Goal: Information Seeking & Learning: Learn about a topic

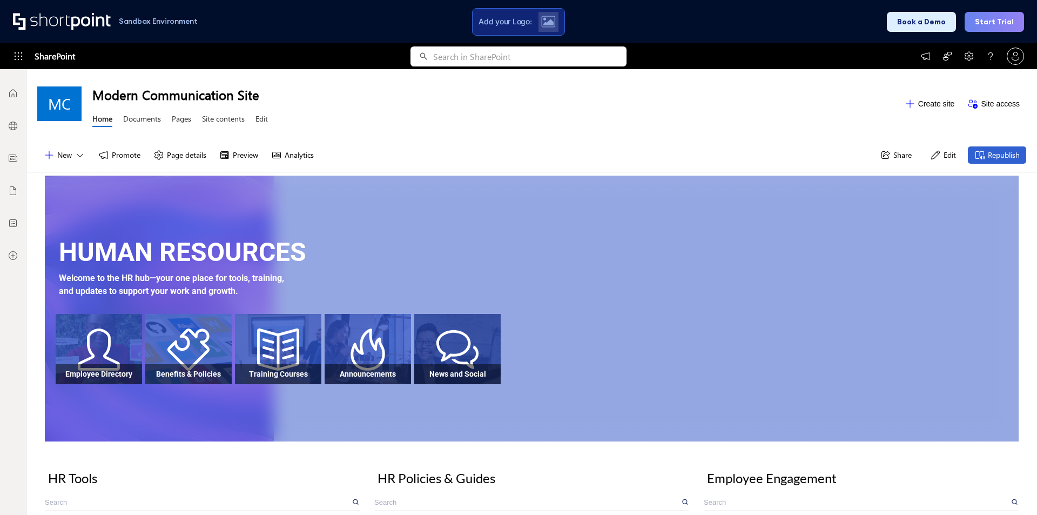
click at [514, 151] on div "New Promote Page details Preview Analytics Share Edit Republish" at bounding box center [531, 155] width 1011 height 34
click at [719, 151] on div "New Promote Page details Preview Analytics Share Edit Republish" at bounding box center [531, 155] width 1011 height 34
click at [932, 157] on button "Edit" at bounding box center [943, 154] width 39 height 17
click at [543, 129] on div "Modern Communication Site Home Documents Pages Site contents Edit" at bounding box center [495, 103] width 806 height 53
click at [147, 387] on div "Employee Directory Benefits & Policies Training Courses Announcements News and …" at bounding box center [537, 350] width 963 height 73
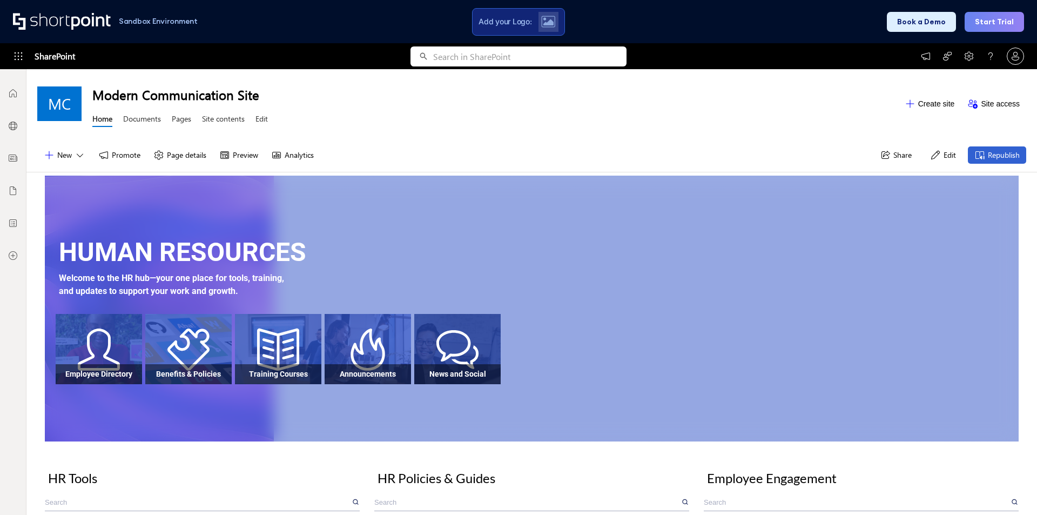
click at [173, 404] on div "HUMAN RESOURCES Welcome to the HR hub—your one place for tools, training, and u…" at bounding box center [532, 309] width 974 height 266
click at [464, 131] on div "MC Modern Communication Site Home Documents Pages Site contents Edit Create sit…" at bounding box center [531, 103] width 1011 height 69
click at [626, 128] on div "Modern Communication Site Home Documents Pages Site contents Edit" at bounding box center [495, 103] width 806 height 53
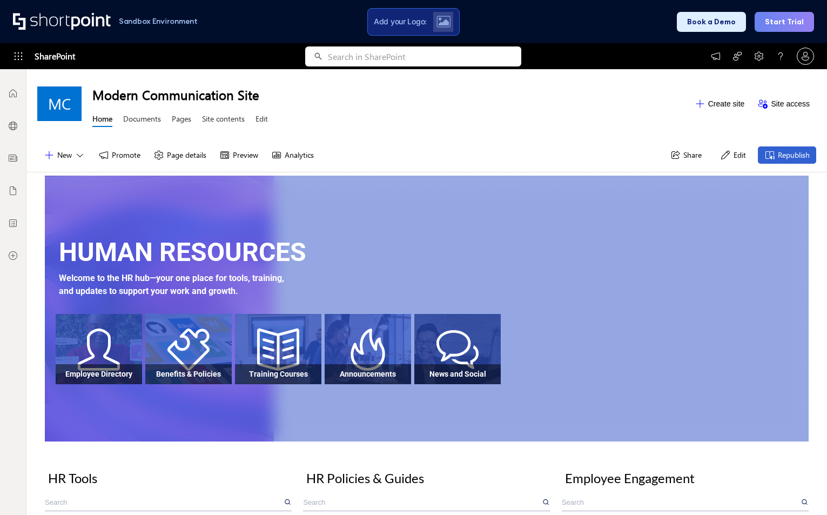
scroll to position [8, 8]
click at [527, 257] on div "HUMAN RESOURCES Welcome to the HR hub—your one place for tools, training, and u…" at bounding box center [432, 272] width 747 height 78
click at [388, 223] on div "HUMAN RESOURCES Welcome to the HR hub—your one place for tools, training, and u…" at bounding box center [427, 309] width 764 height 266
drag, startPoint x: 446, startPoint y: 220, endPoint x: 447, endPoint y: 210, distance: 9.8
click at [447, 210] on div "HUMAN RESOURCES Welcome to the HR hub—your one place for tools, training, and u…" at bounding box center [427, 309] width 764 height 266
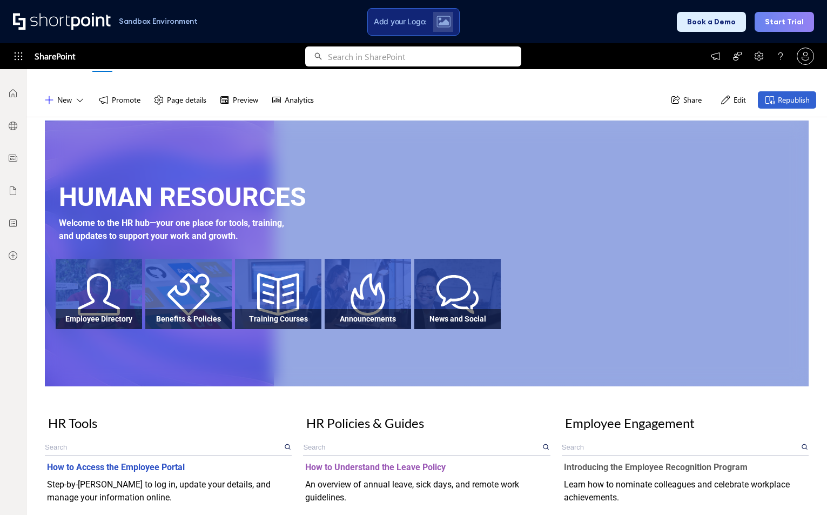
scroll to position [0, 0]
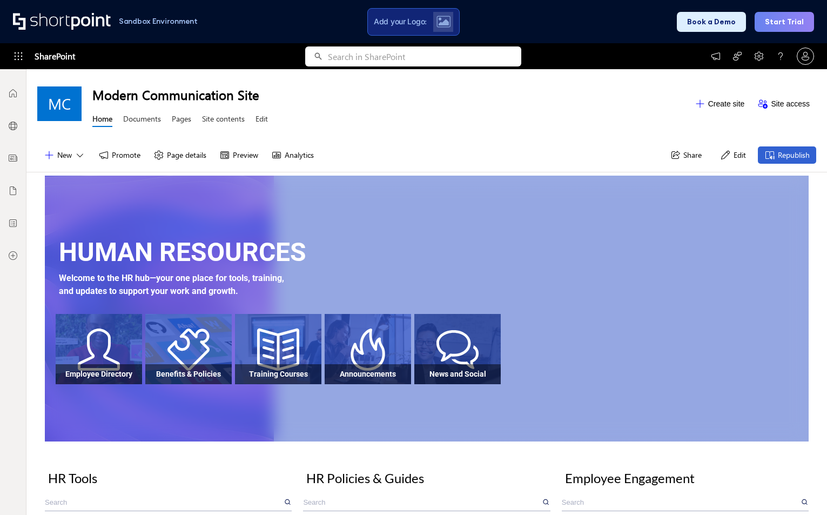
click at [594, 259] on div "HUMAN RESOURCES Welcome to the HR hub—your one place for tools, training, and u…" at bounding box center [432, 272] width 747 height 78
click at [505, 430] on div "HUMAN RESOURCES Welcome to the HR hub—your one place for tools, training, and u…" at bounding box center [427, 309] width 764 height 266
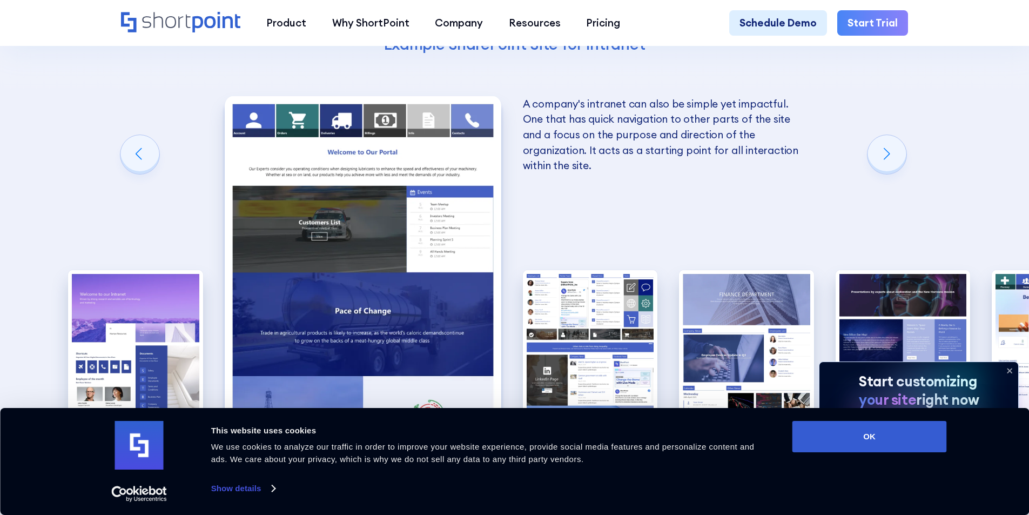
scroll to position [1891, 0]
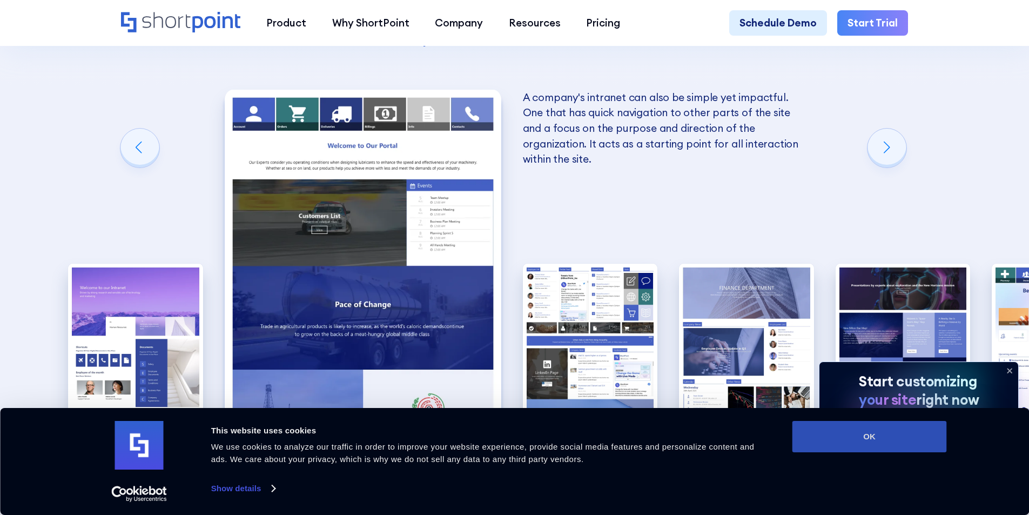
click at [905, 437] on button "OK" at bounding box center [870, 436] width 155 height 31
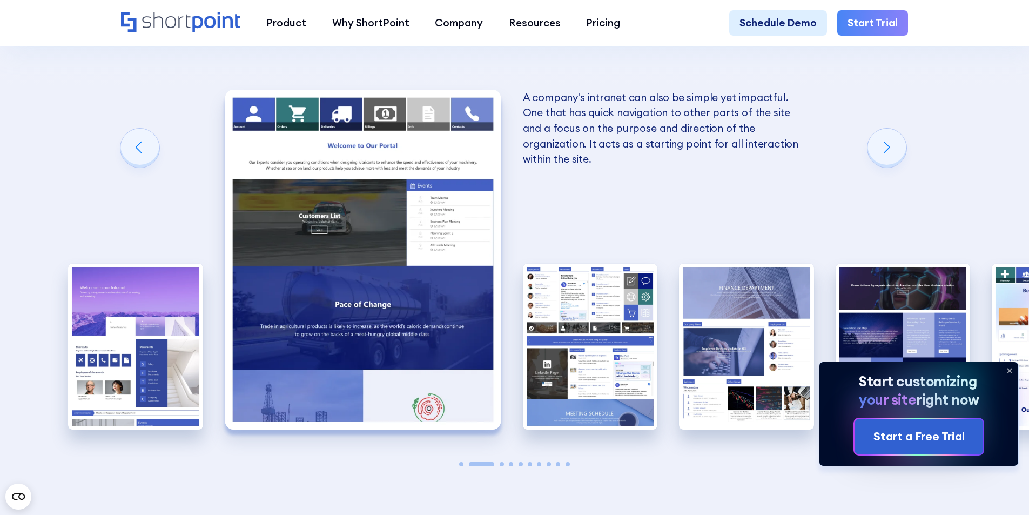
scroll to position [0, 0]
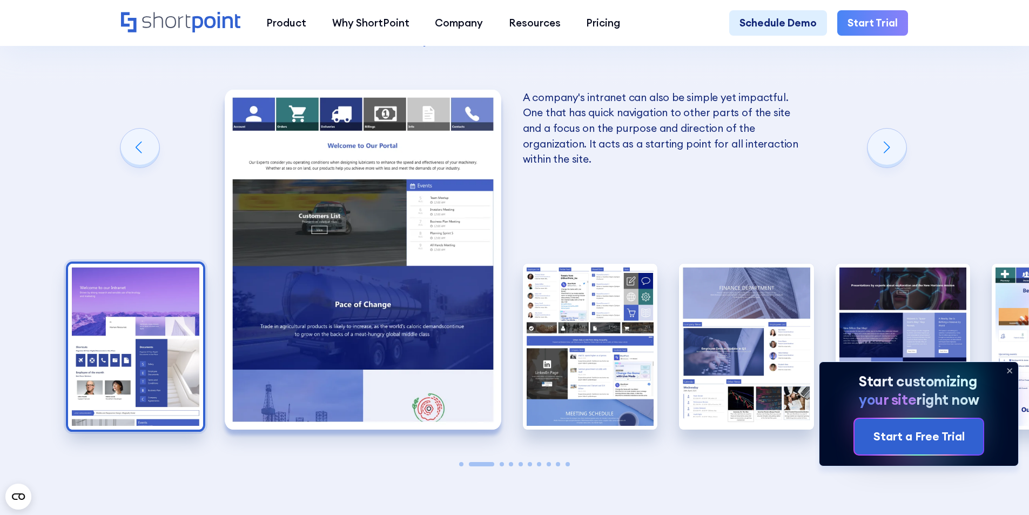
click at [175, 264] on img "1 / 10" at bounding box center [135, 347] width 135 height 166
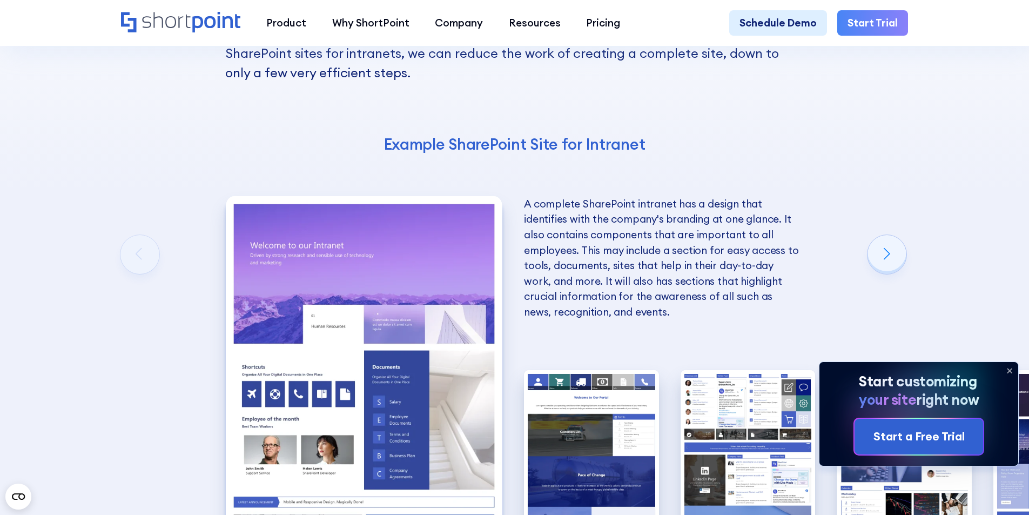
scroll to position [1783, 0]
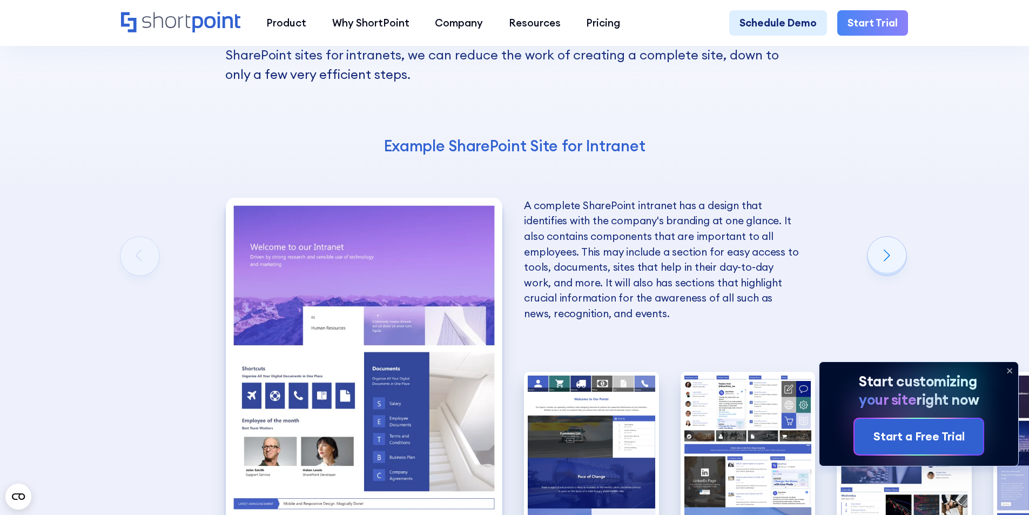
click at [351, 220] on img "1 / 10" at bounding box center [364, 368] width 277 height 340
click at [633, 372] on img "2 / 10" at bounding box center [591, 455] width 135 height 166
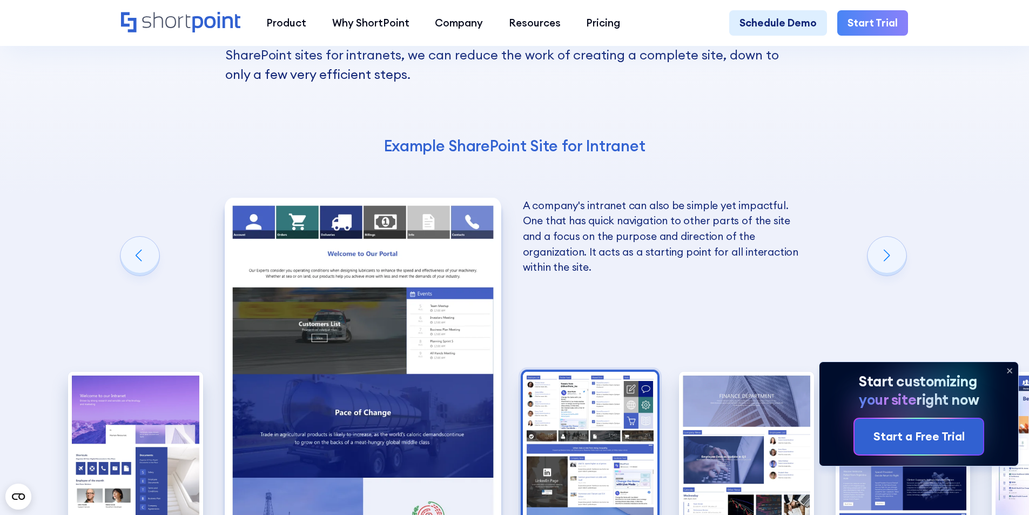
click at [573, 372] on img "3 / 10" at bounding box center [590, 455] width 135 height 166
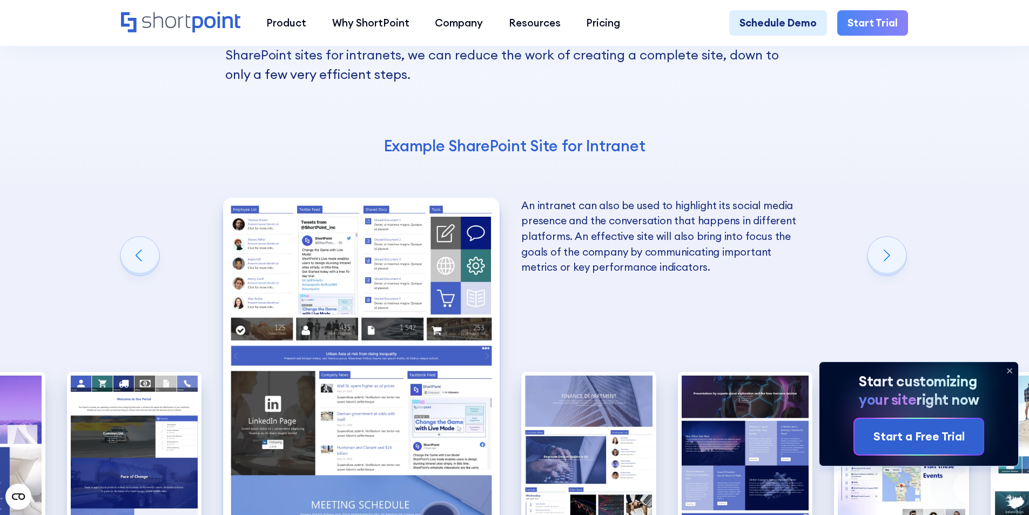
click at [573, 372] on img "4 / 10" at bounding box center [588, 455] width 135 height 166
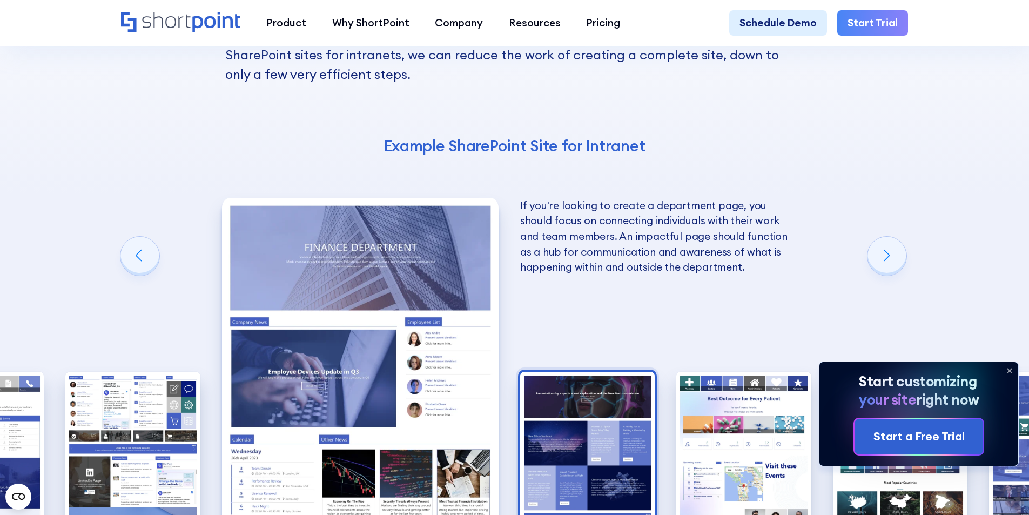
click at [552, 372] on img "5 / 10" at bounding box center [587, 455] width 135 height 166
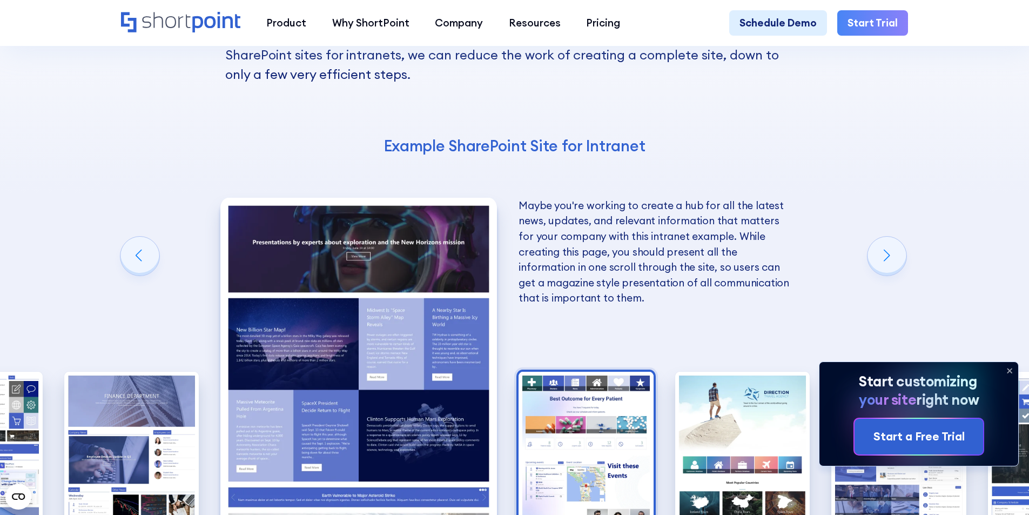
click at [549, 372] on img "6 / 10" at bounding box center [586, 455] width 135 height 166
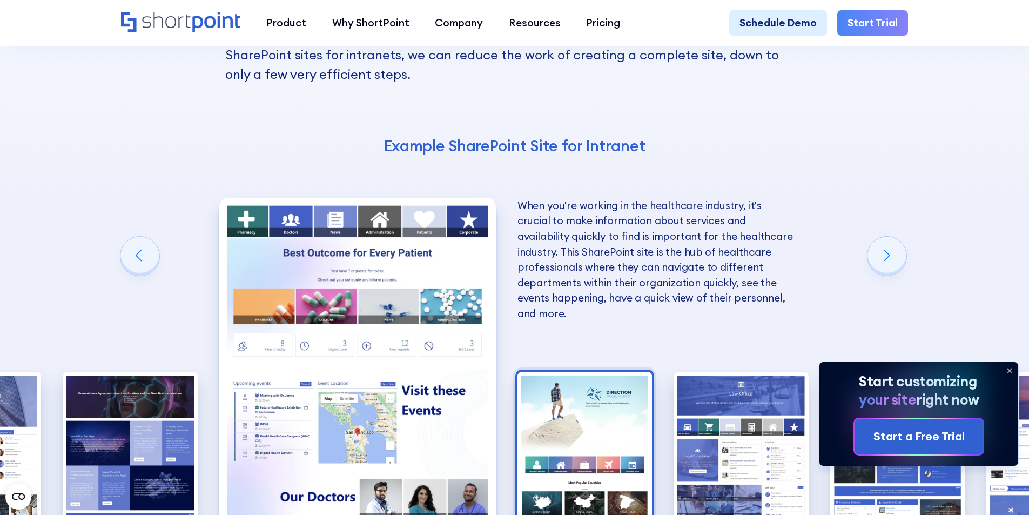
click at [546, 372] on img "7 / 10" at bounding box center [585, 455] width 135 height 166
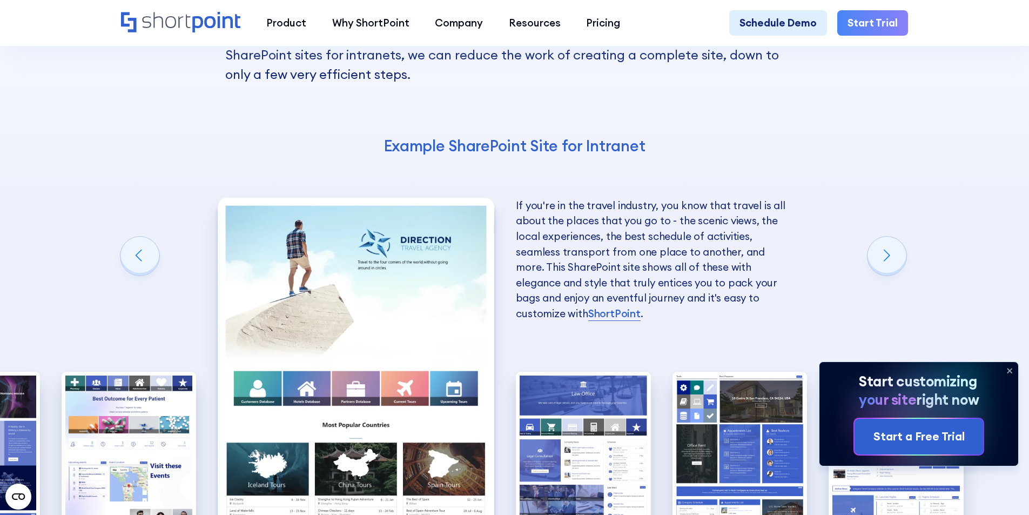
click at [546, 372] on img "8 / 10" at bounding box center [583, 455] width 135 height 166
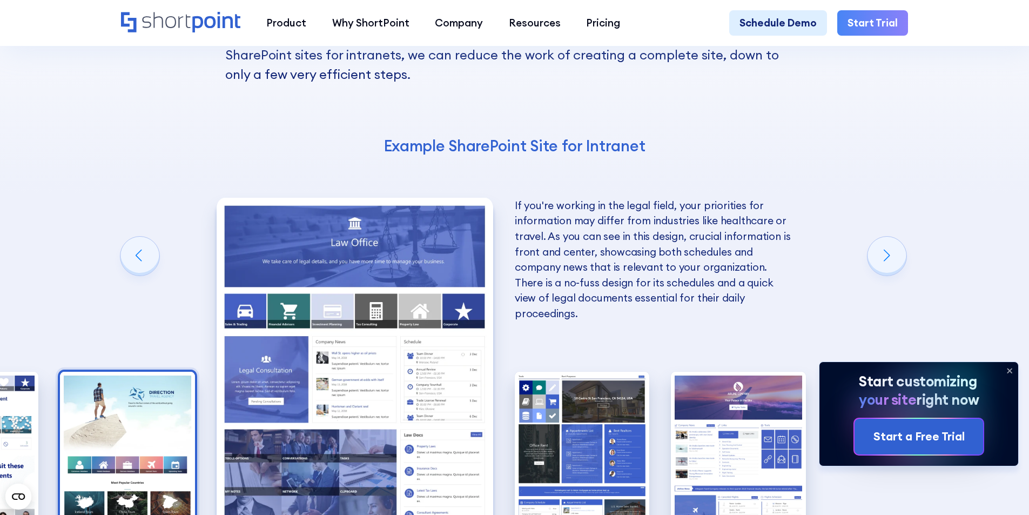
click at [546, 372] on img "9 / 10" at bounding box center [582, 455] width 135 height 166
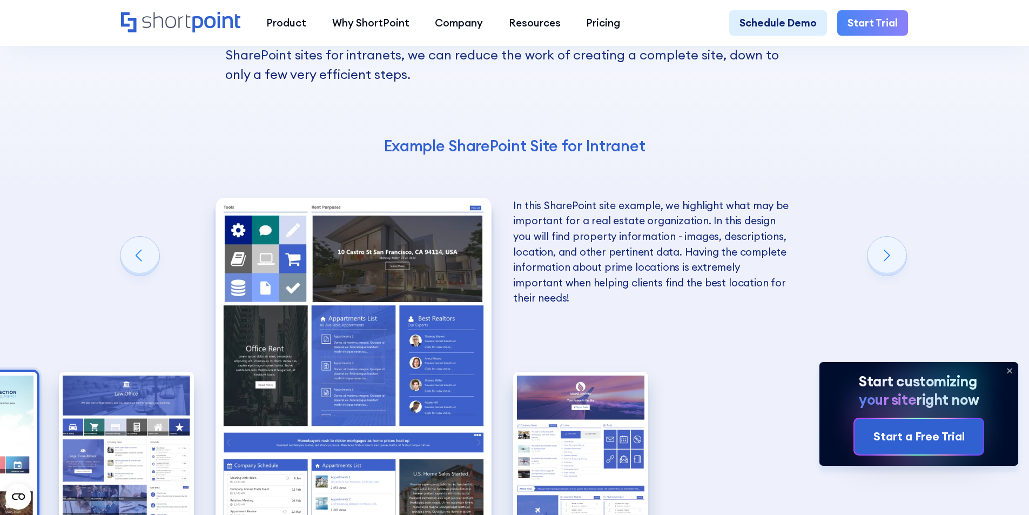
click at [546, 372] on img "10 / 10" at bounding box center [580, 455] width 135 height 166
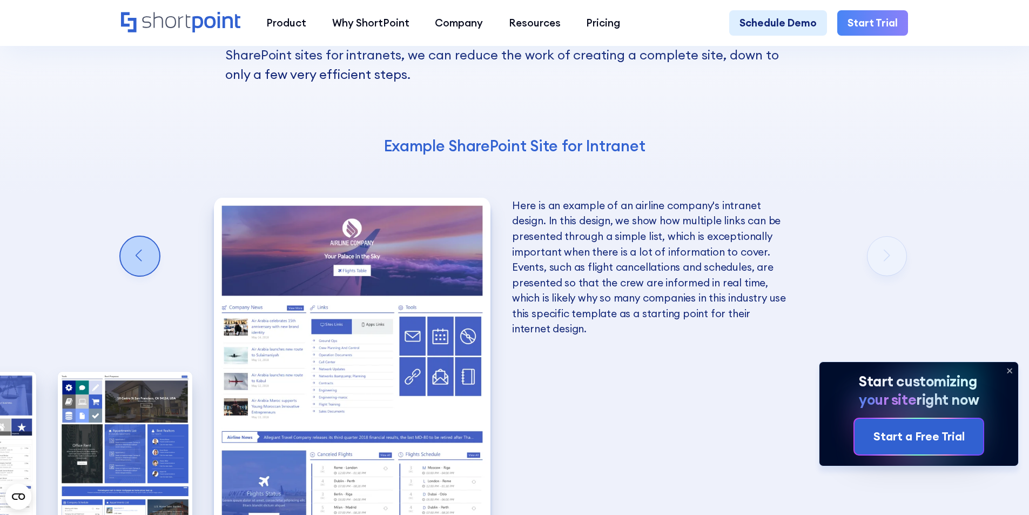
click at [151, 237] on div "Previous slide" at bounding box center [139, 256] width 39 height 39
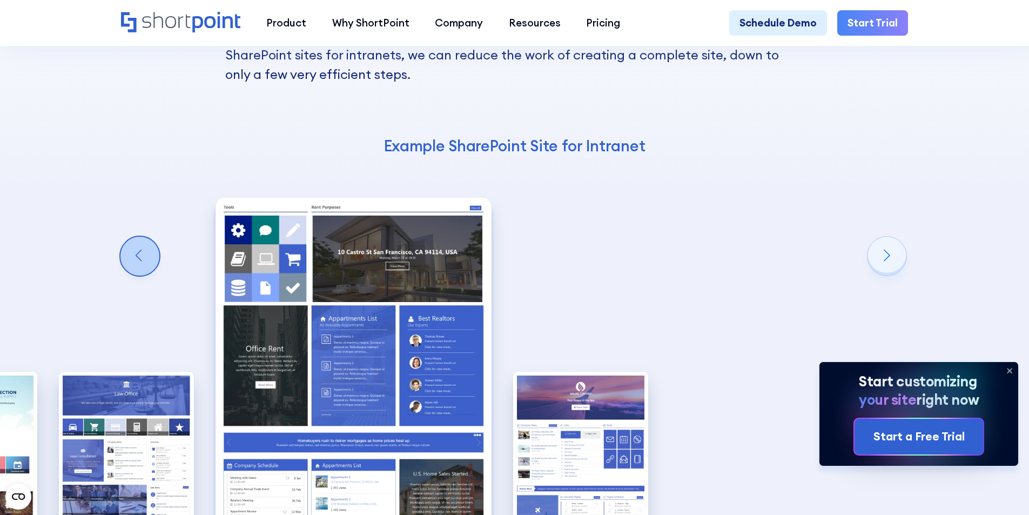
click at [151, 237] on div "Previous slide" at bounding box center [139, 256] width 39 height 39
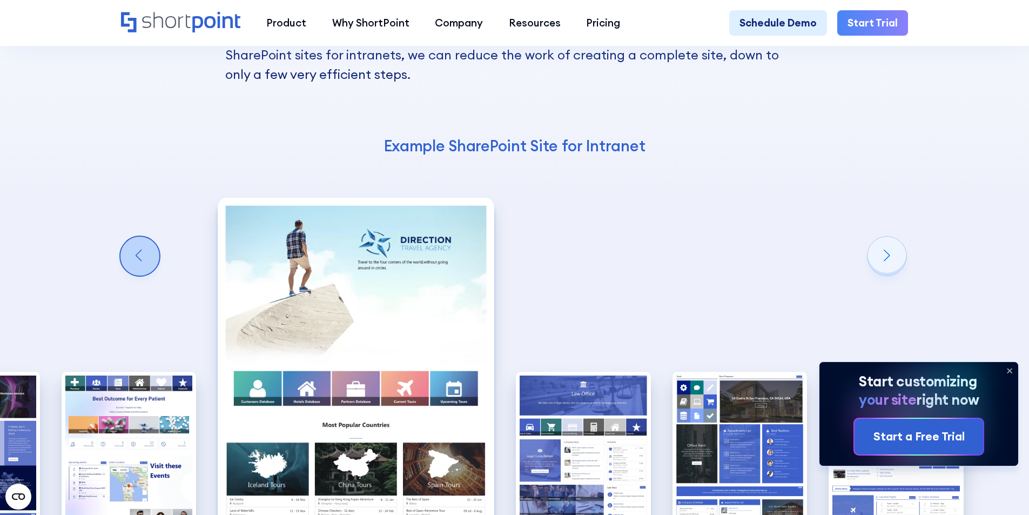
click at [151, 237] on div "Previous slide" at bounding box center [139, 256] width 39 height 39
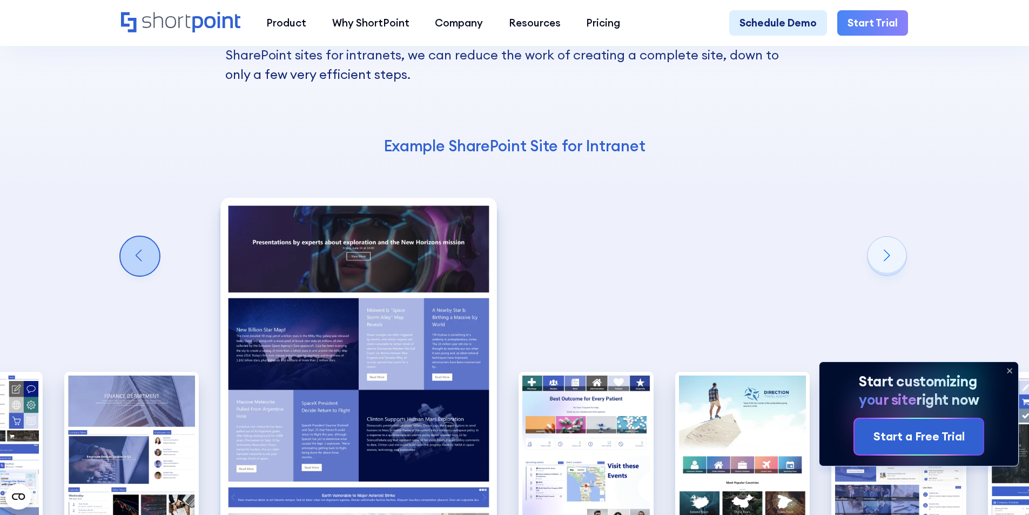
click at [151, 237] on div "Previous slide" at bounding box center [139, 256] width 39 height 39
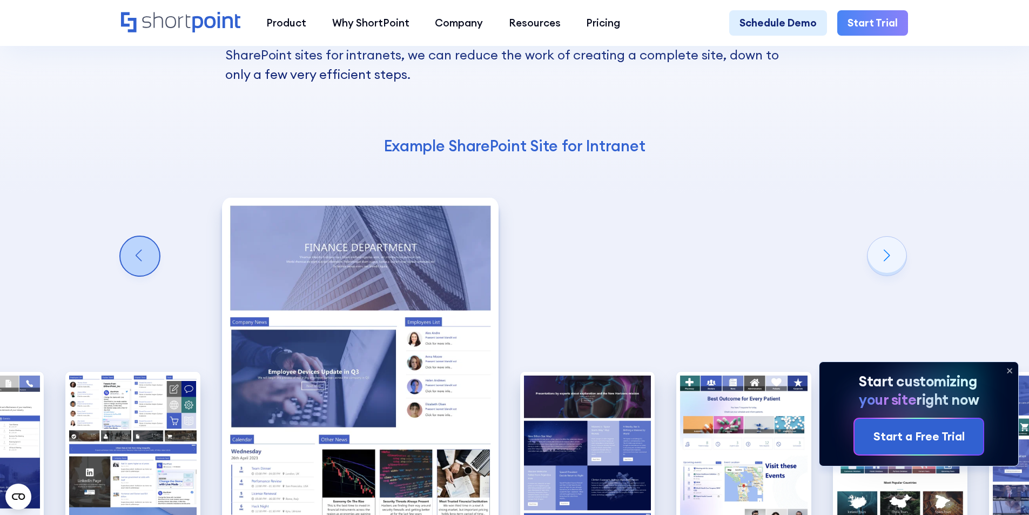
click at [151, 237] on div "Previous slide" at bounding box center [139, 256] width 39 height 39
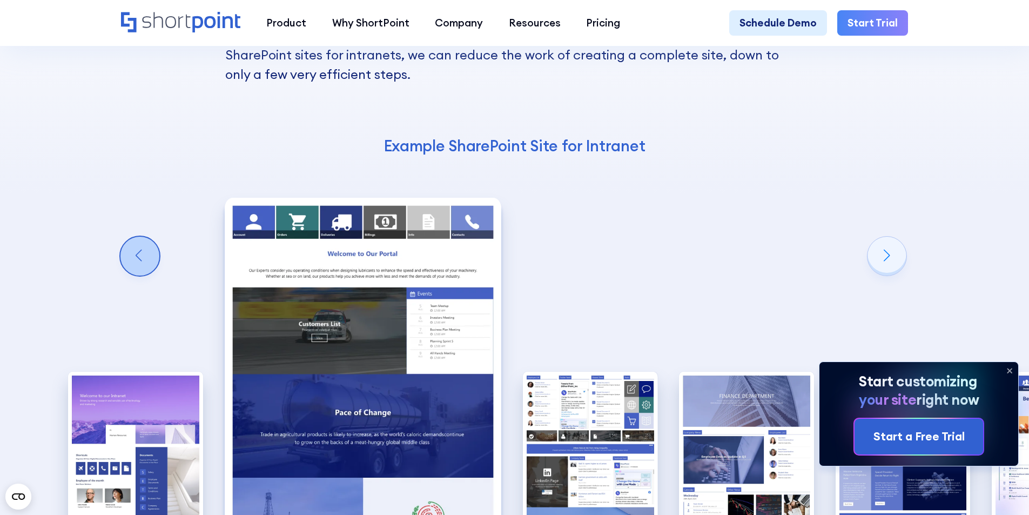
click at [151, 237] on div "Previous slide" at bounding box center [139, 256] width 39 height 39
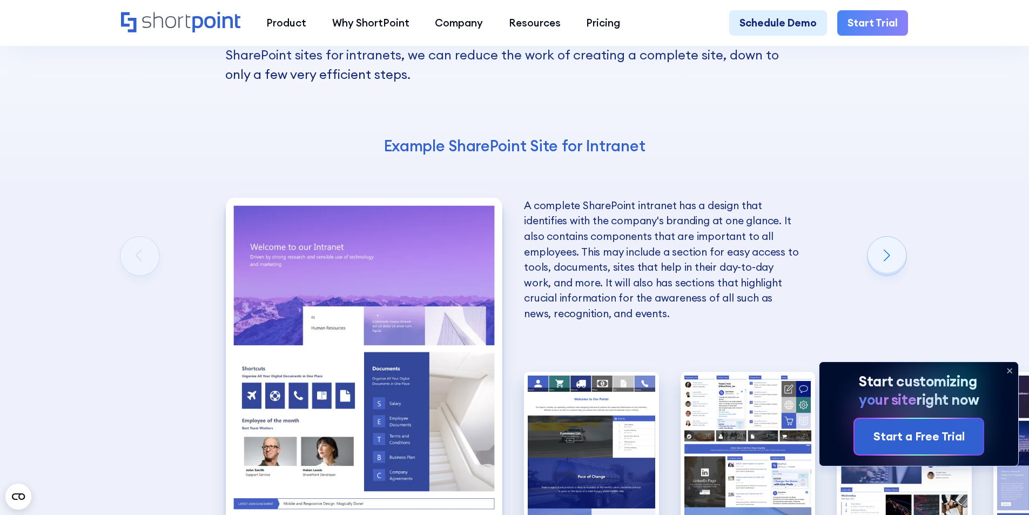
click at [353, 301] on img "1 / 10" at bounding box center [364, 368] width 277 height 340
click at [337, 296] on img "1 / 10" at bounding box center [364, 368] width 277 height 340
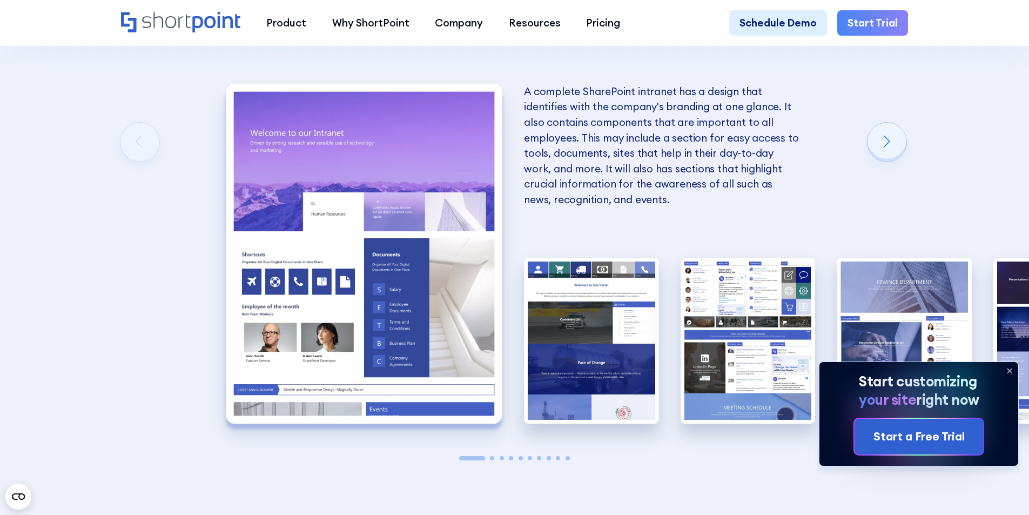
scroll to position [1945, 0]
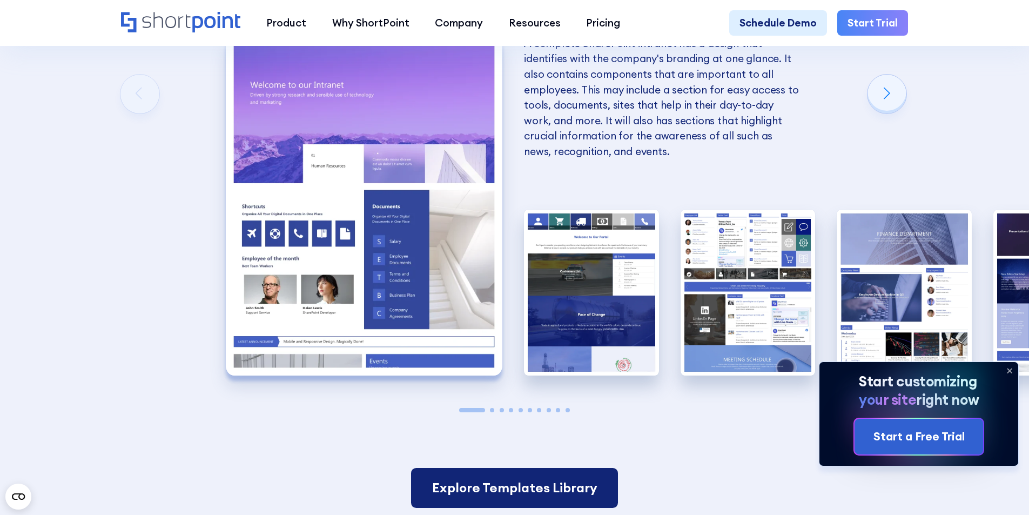
click at [520, 468] on link "Explore Templates Library" at bounding box center [514, 488] width 206 height 40
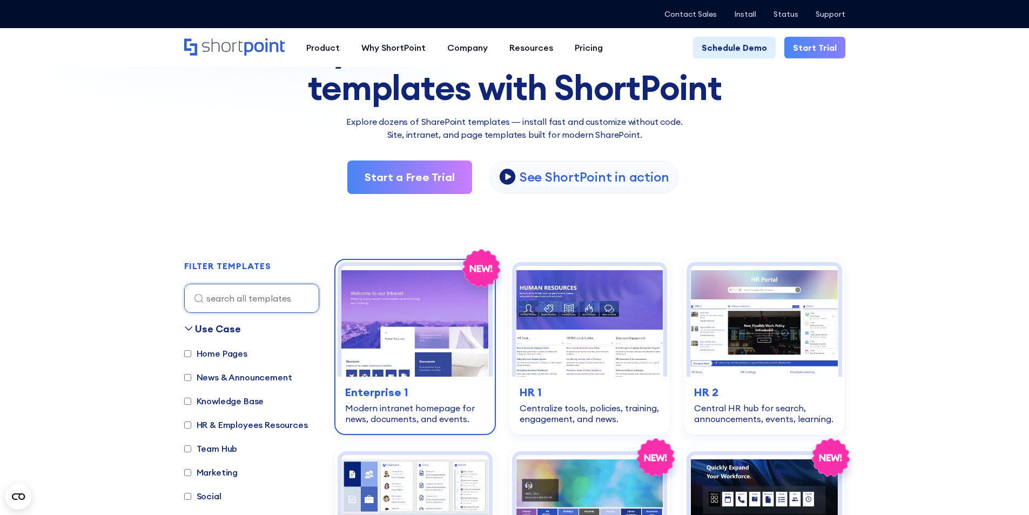
scroll to position [162, 0]
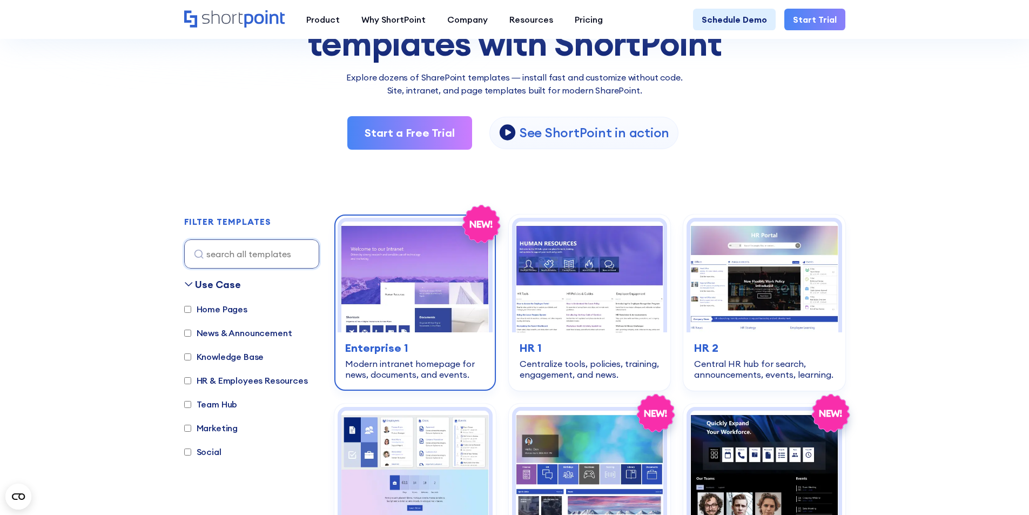
click at [408, 303] on img at bounding box center [414, 276] width 147 height 111
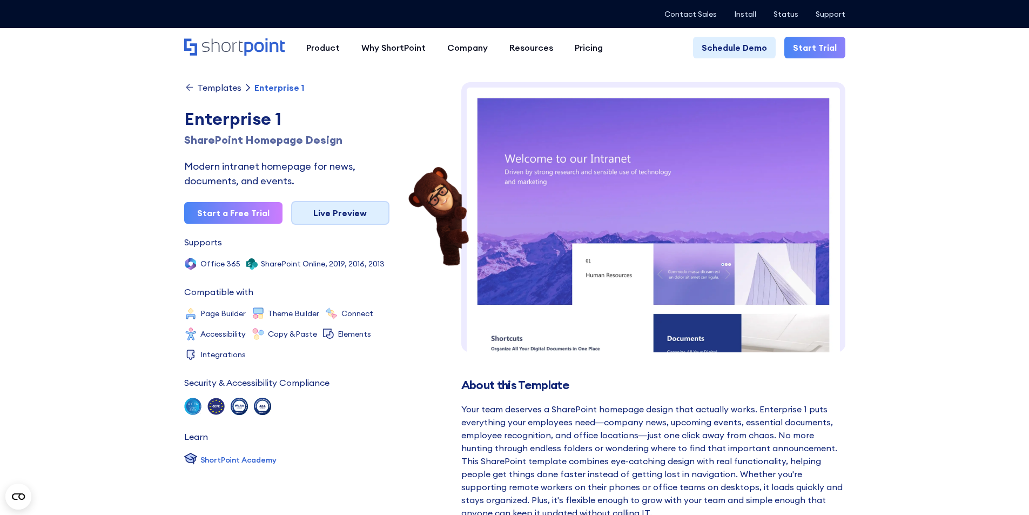
click at [372, 221] on link "Live Preview" at bounding box center [340, 213] width 98 height 24
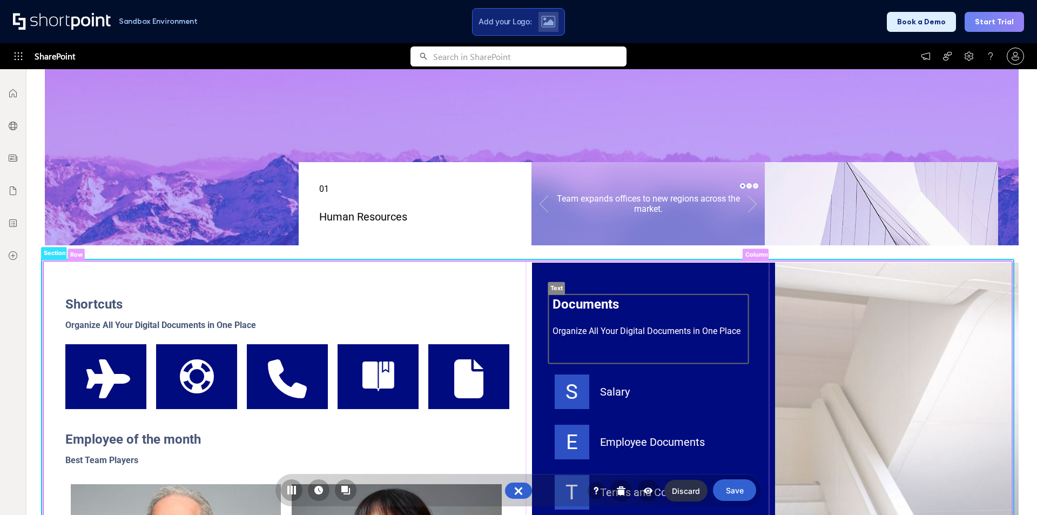
scroll to position [324, 0]
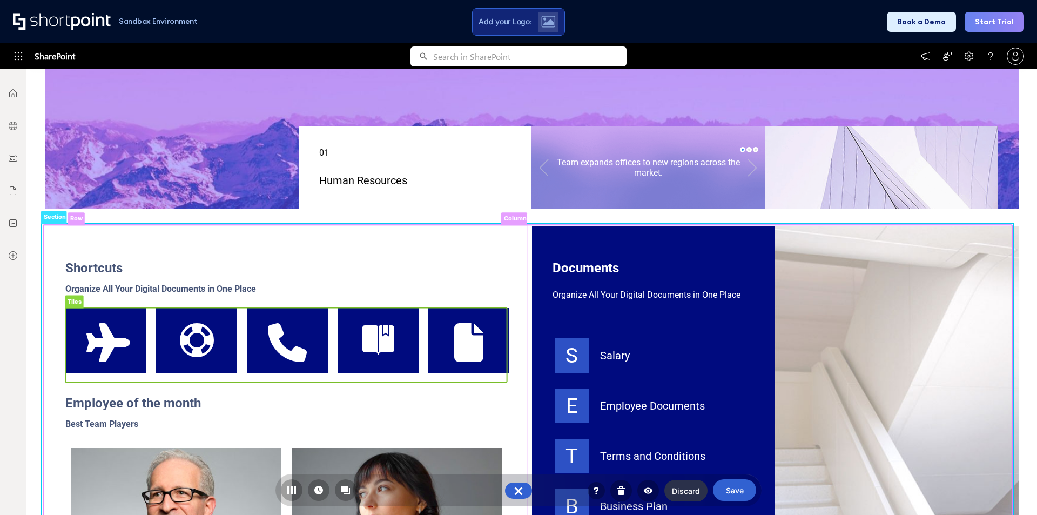
click at [136, 363] on rect at bounding box center [285, 345] width 441 height 75
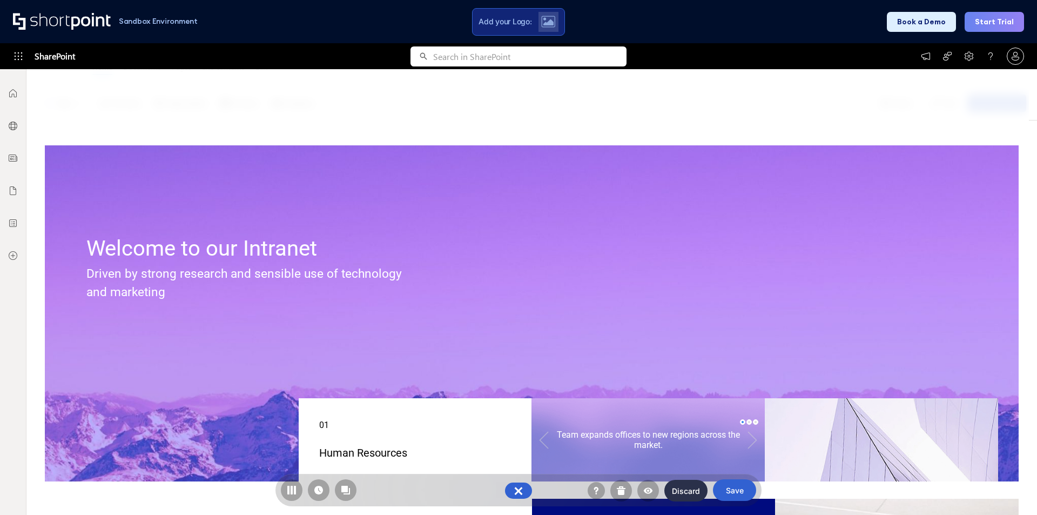
scroll to position [0, 0]
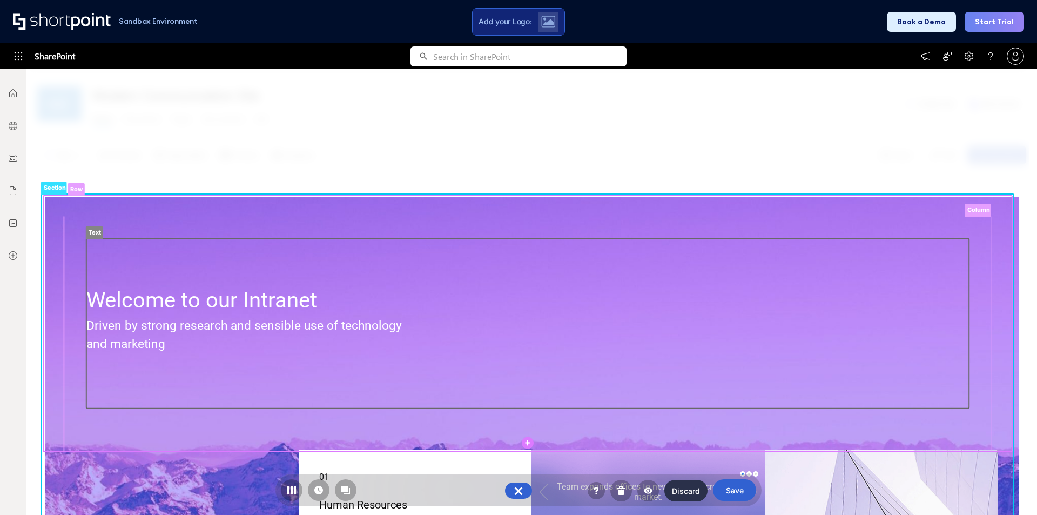
click at [315, 284] on rect at bounding box center [527, 324] width 883 height 170
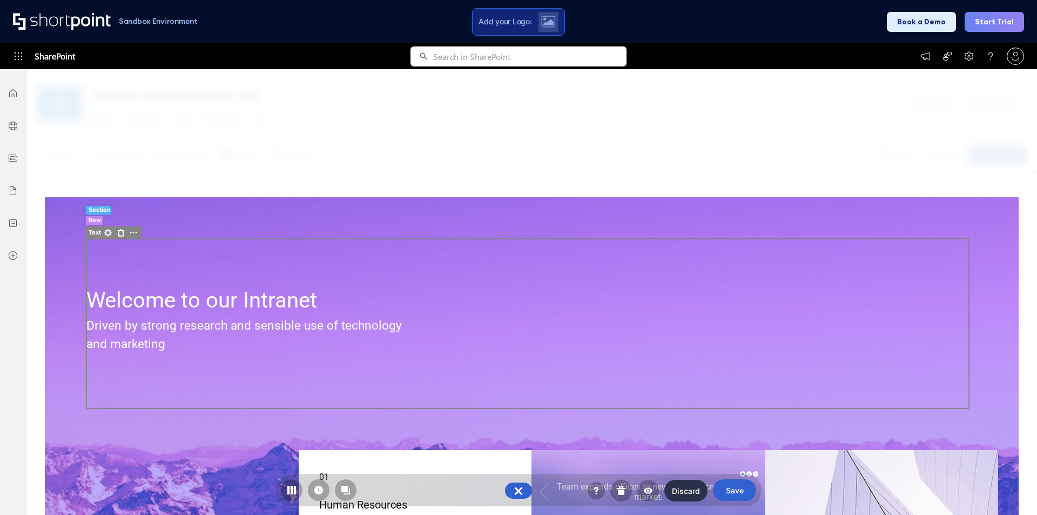
click at [300, 307] on span "Welcome to our Intranet" at bounding box center [201, 299] width 231 height 25
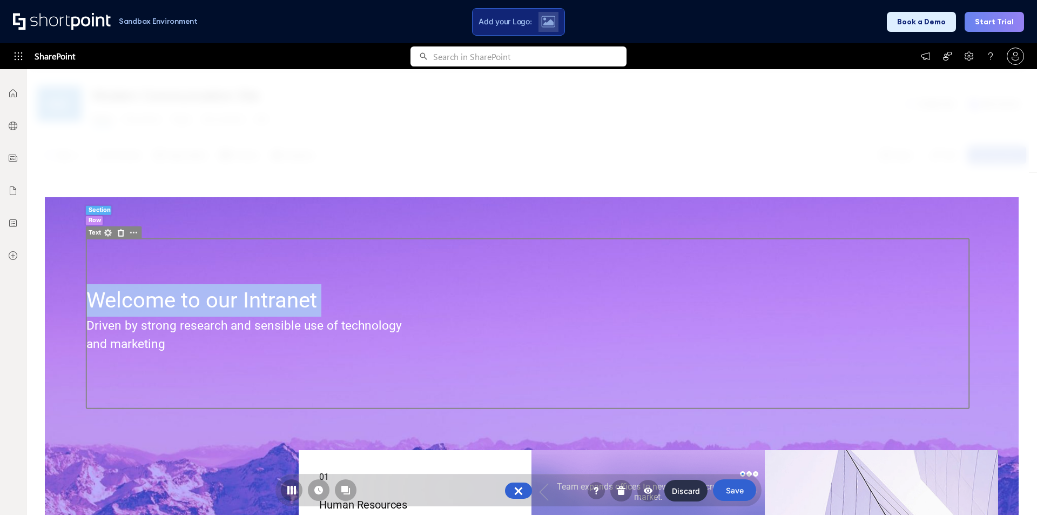
click at [300, 307] on span "Welcome to our Intranet" at bounding box center [201, 299] width 231 height 25
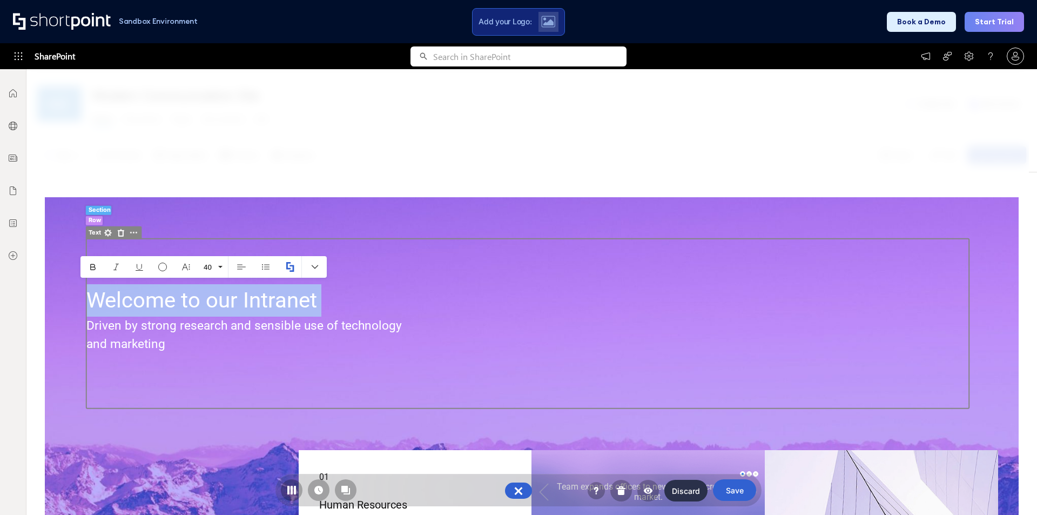
click at [405, 310] on div "Welcome to our Intranet" at bounding box center [531, 300] width 891 height 32
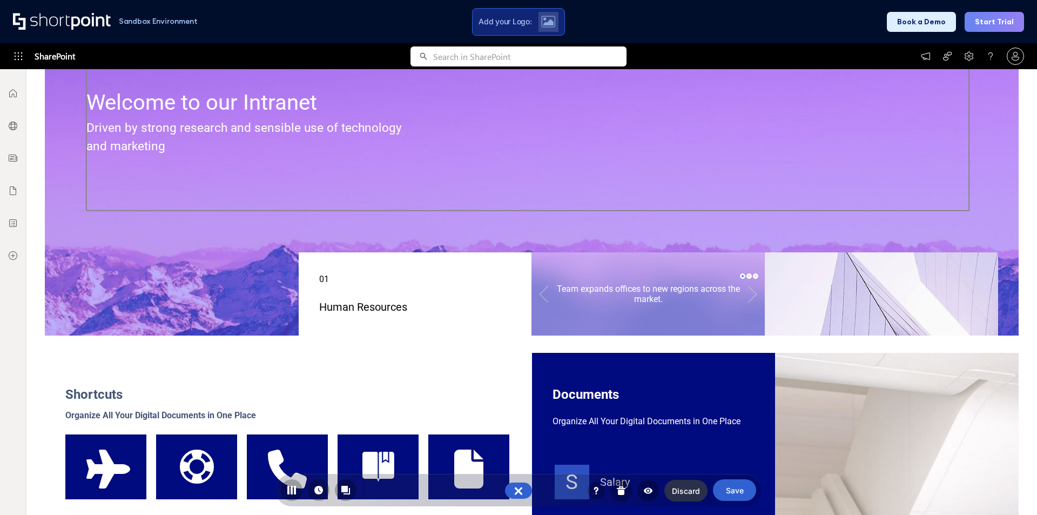
scroll to position [216, 0]
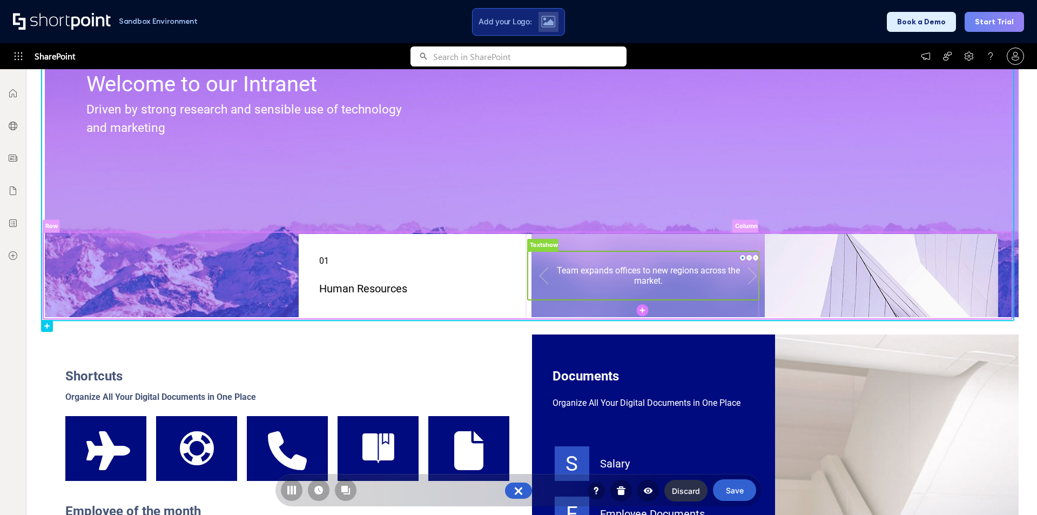
click at [568, 281] on rect at bounding box center [643, 275] width 231 height 49
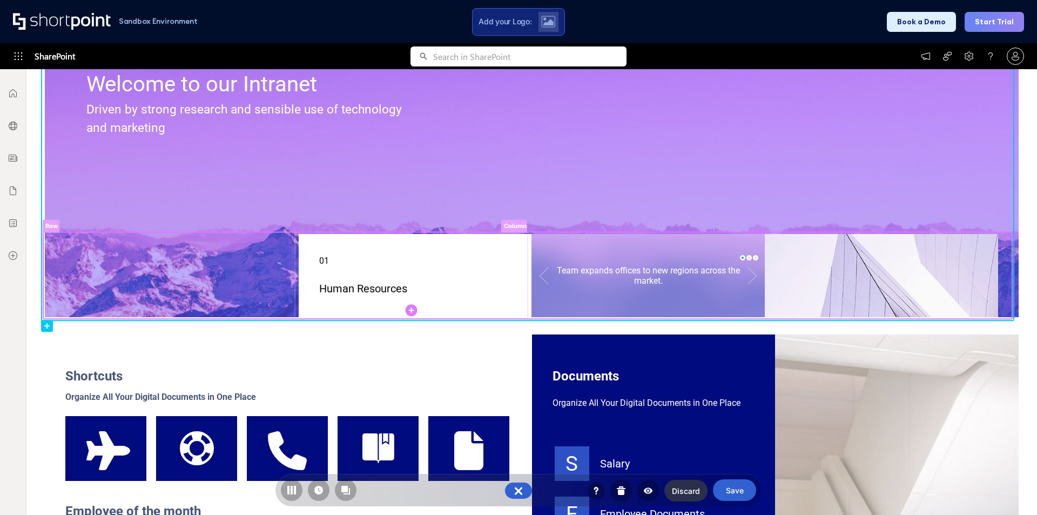
click at [459, 272] on rect at bounding box center [413, 275] width 190 height 42
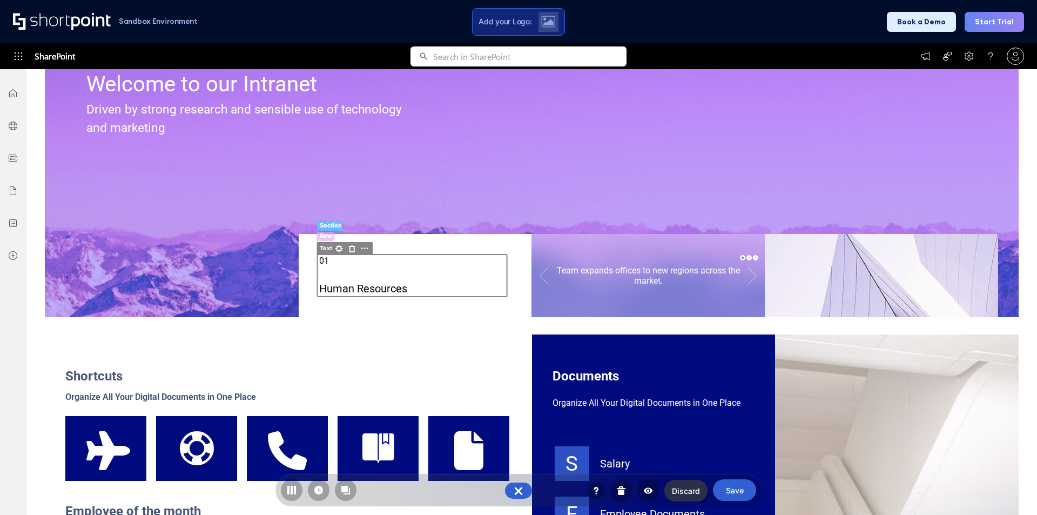
click at [793, 270] on div at bounding box center [881, 276] width 233 height 84
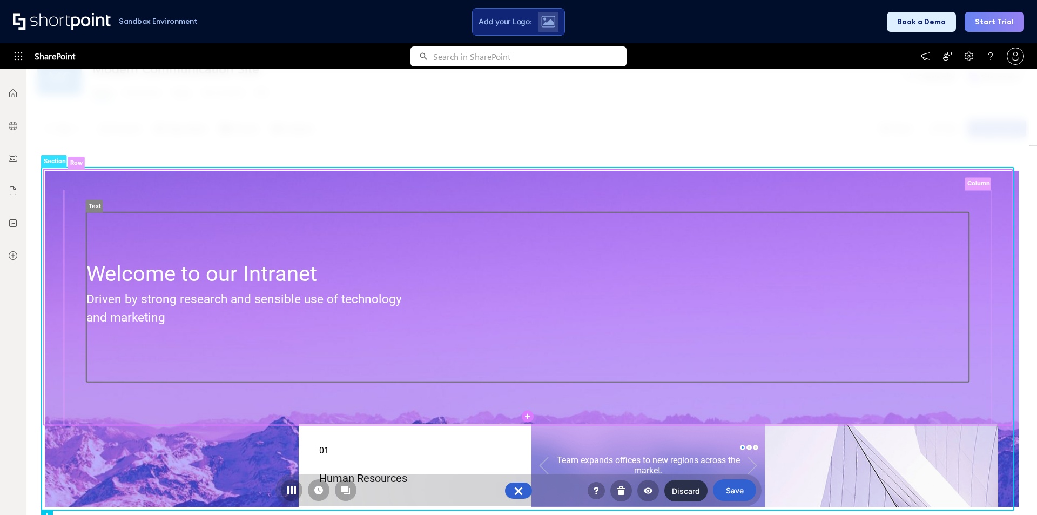
scroll to position [0, 0]
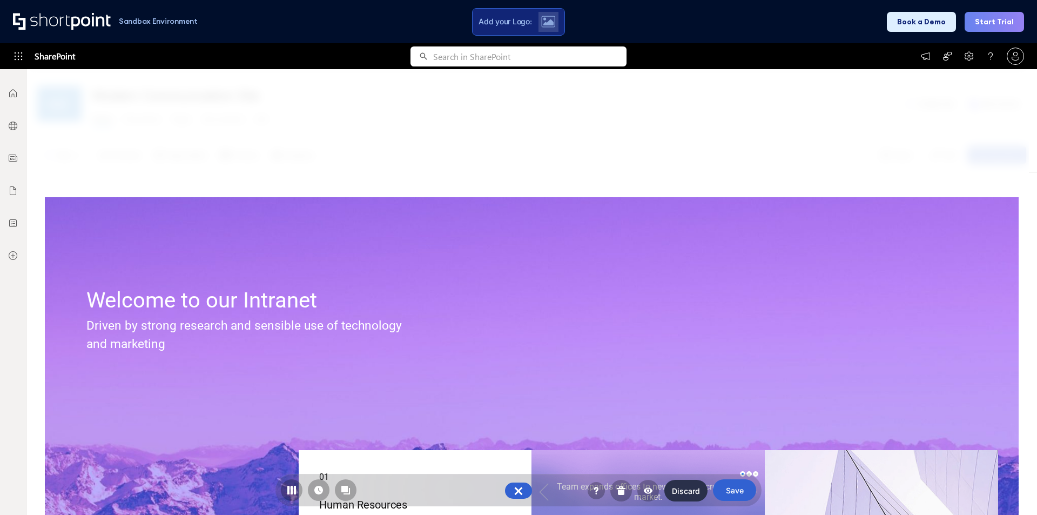
click at [735, 149] on div at bounding box center [527, 292] width 1003 height 446
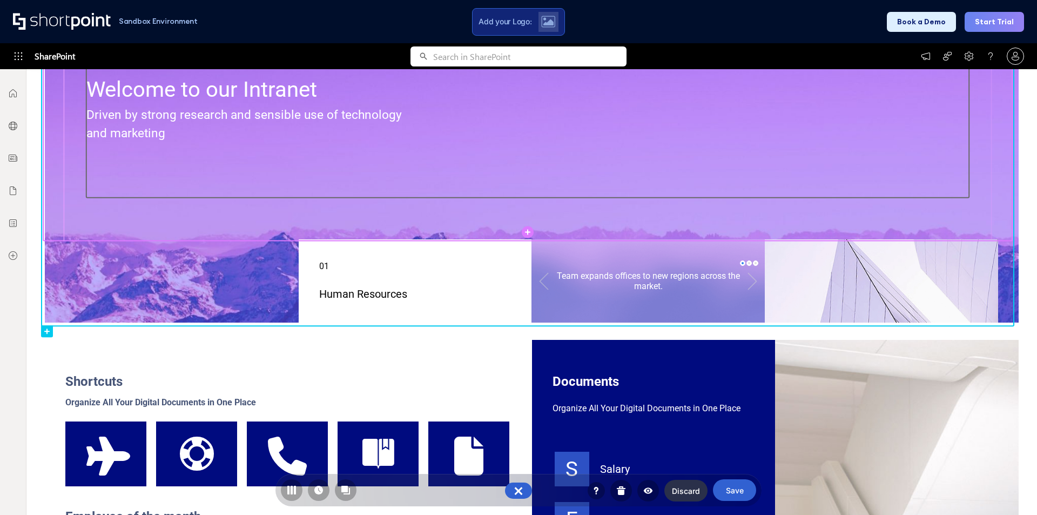
scroll to position [216, 0]
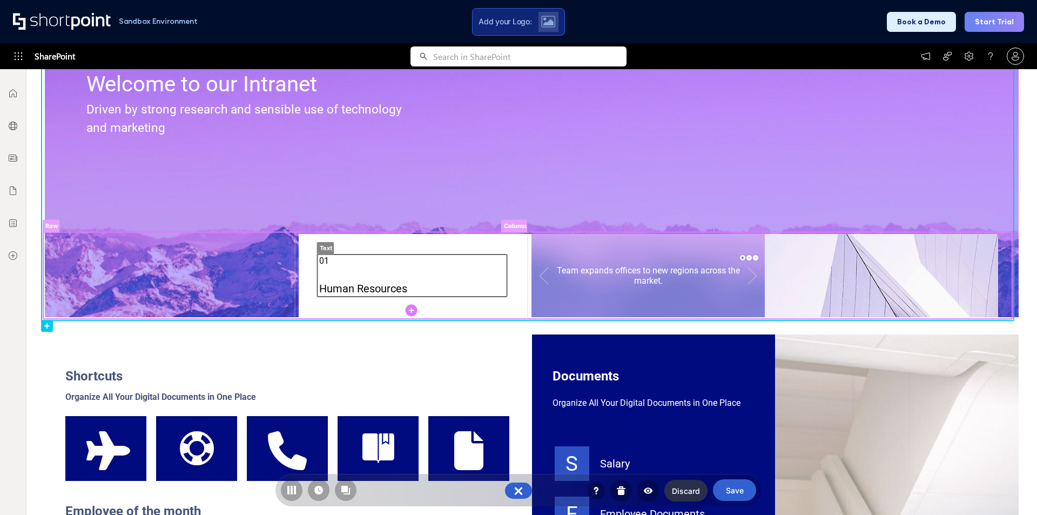
click at [439, 264] on rect at bounding box center [413, 275] width 190 height 42
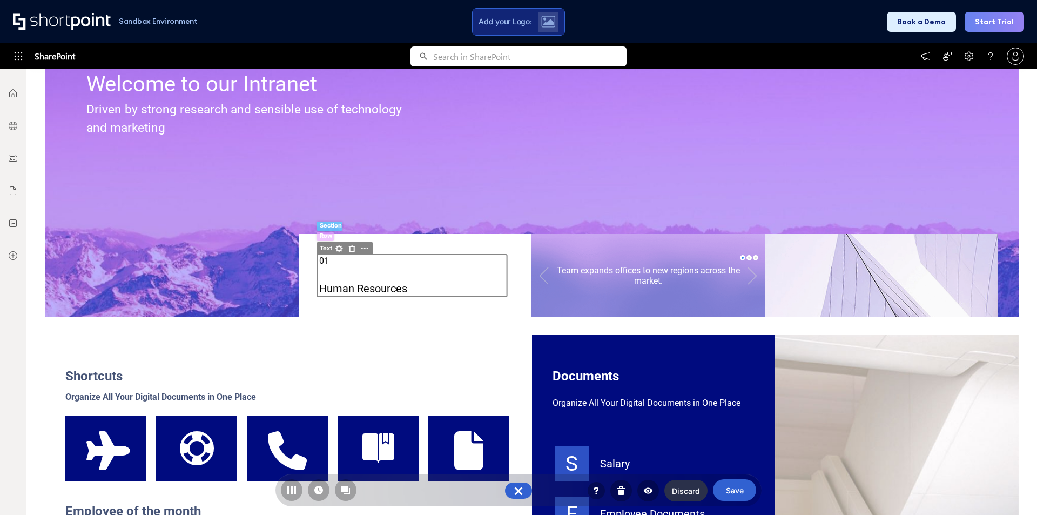
click at [660, 297] on div "Commodo massa Team expands offices to new regions across the market." at bounding box center [648, 276] width 232 height 48
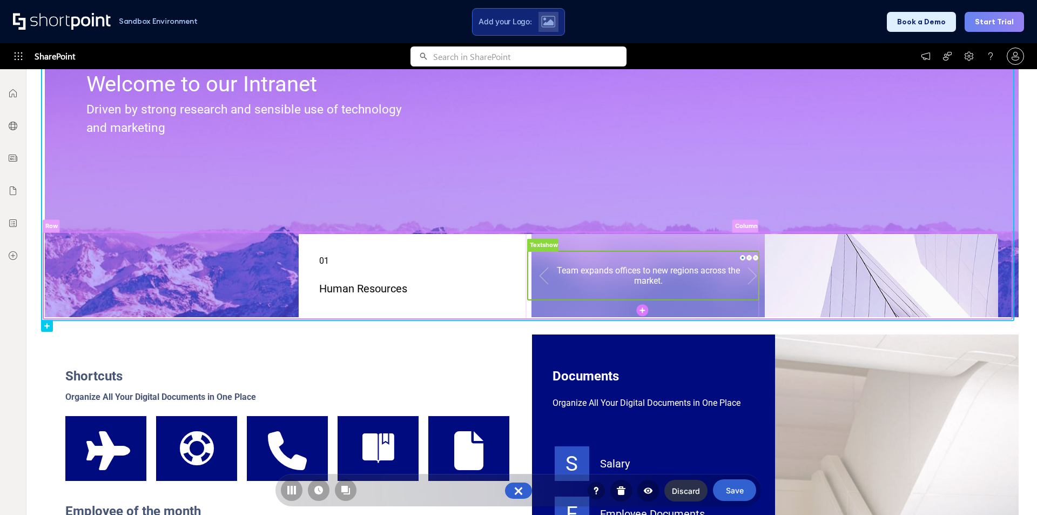
click at [747, 278] on rect at bounding box center [747, 275] width 28 height 52
click at [747, 278] on rect at bounding box center [747, 275] width 28 height 42
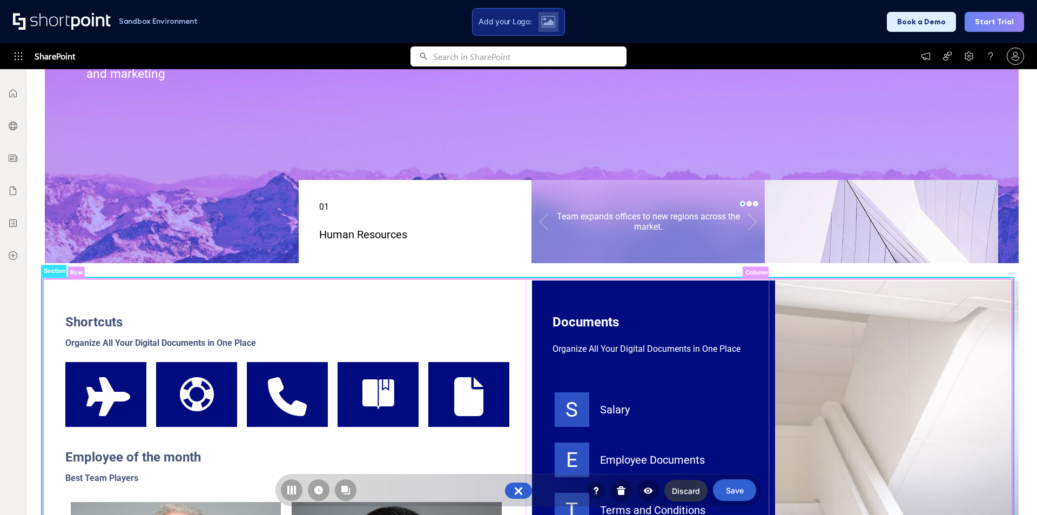
scroll to position [594, 0]
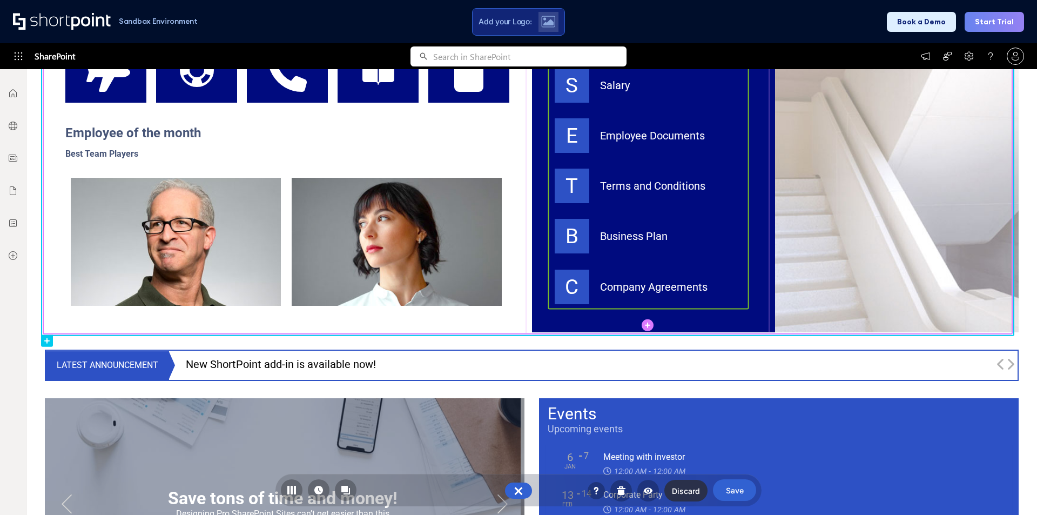
click at [568, 281] on rect at bounding box center [648, 186] width 200 height 246
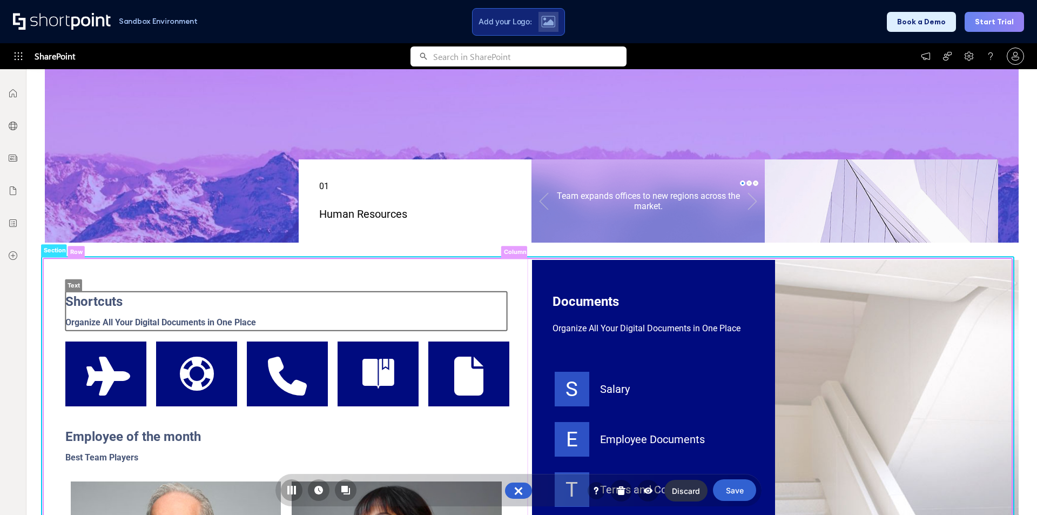
scroll to position [54, 0]
